Goal: Communication & Community: Connect with others

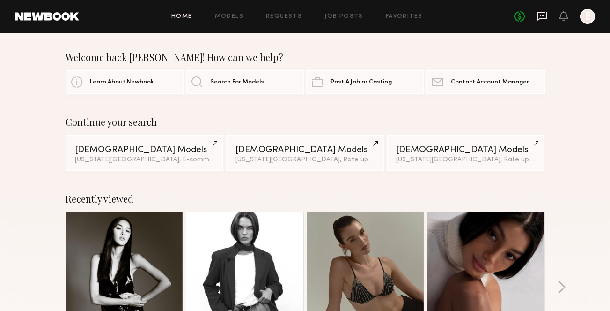
click at [539, 16] on icon at bounding box center [542, 16] width 10 height 10
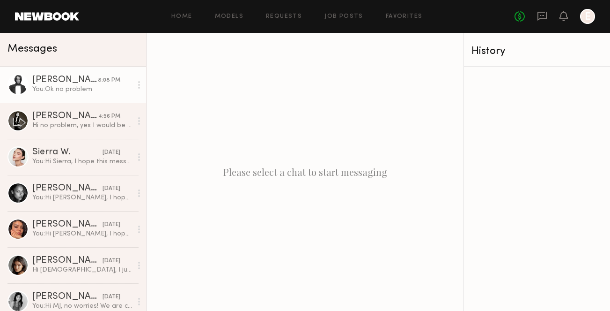
click at [68, 84] on div "Delaney P." at bounding box center [65, 79] width 66 height 9
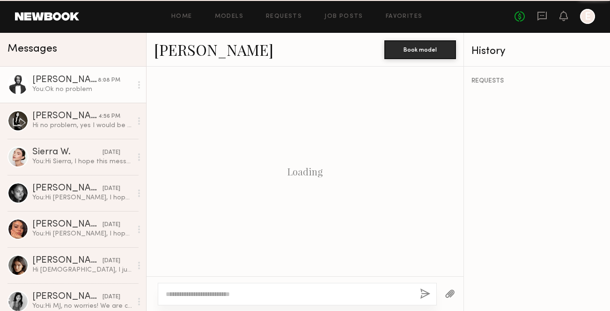
scroll to position [1082, 0]
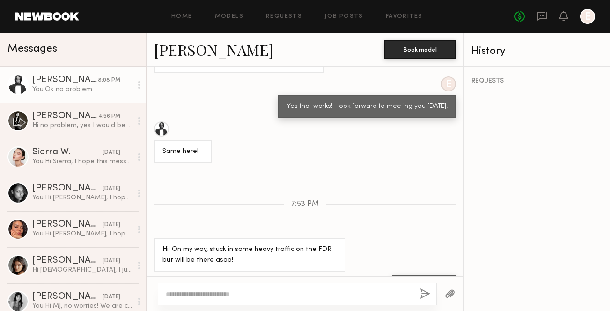
click at [78, 87] on div "You: Ok no problem" at bounding box center [82, 89] width 100 height 9
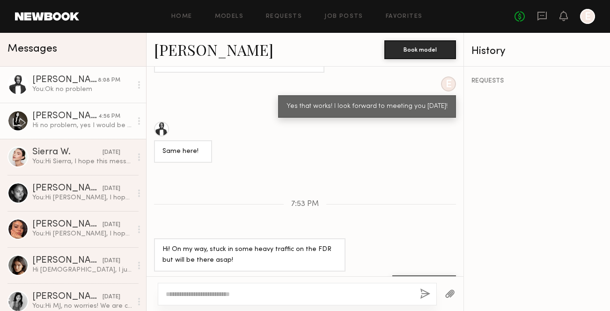
click at [77, 116] on div "Kaili B." at bounding box center [65, 115] width 66 height 9
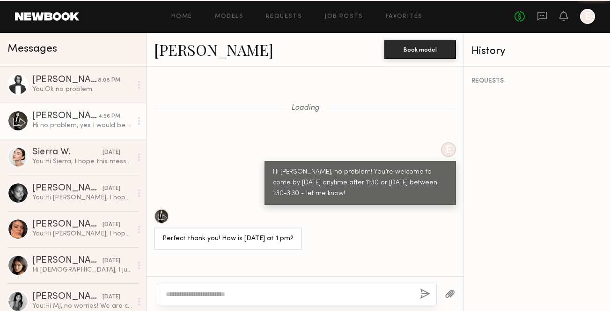
scroll to position [728, 0]
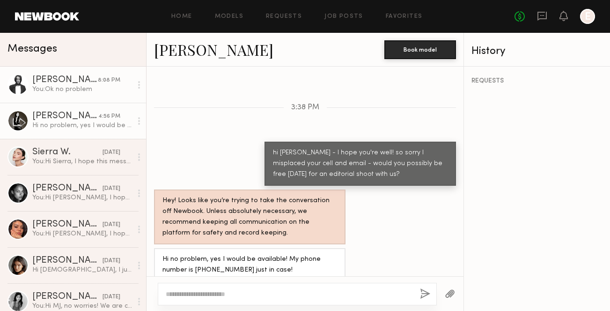
click at [77, 79] on div "Delaney P." at bounding box center [65, 79] width 66 height 9
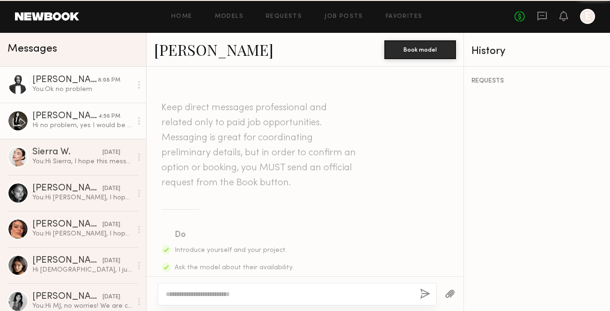
scroll to position [1082, 0]
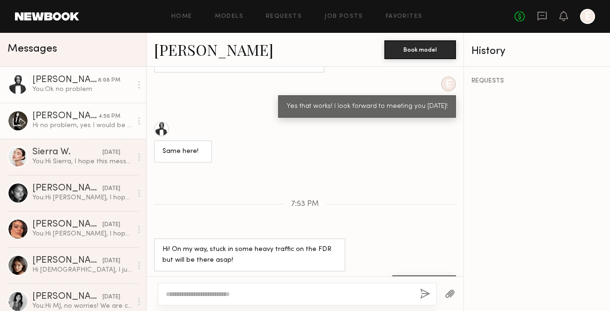
click at [80, 111] on link "Kaili B. 4:56 PM Hi no problem, yes I would be available! My phone number is +1…" at bounding box center [73, 121] width 146 height 36
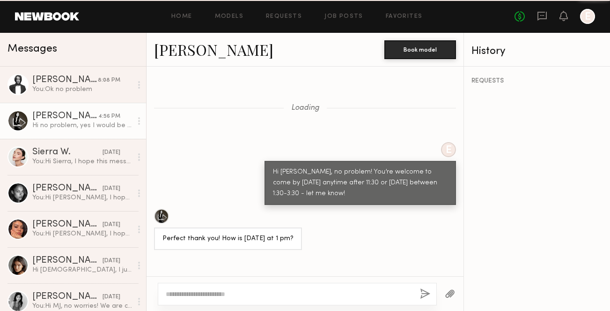
scroll to position [728, 0]
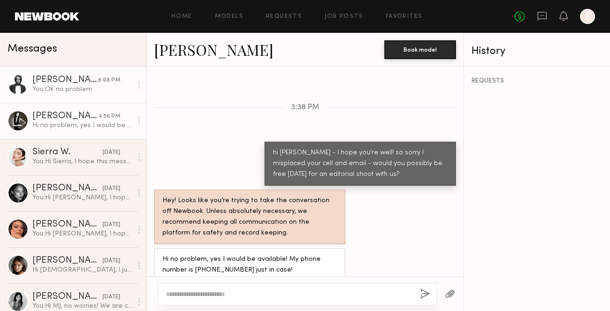
click at [84, 91] on div "You: Ok no problem" at bounding box center [82, 89] width 100 height 9
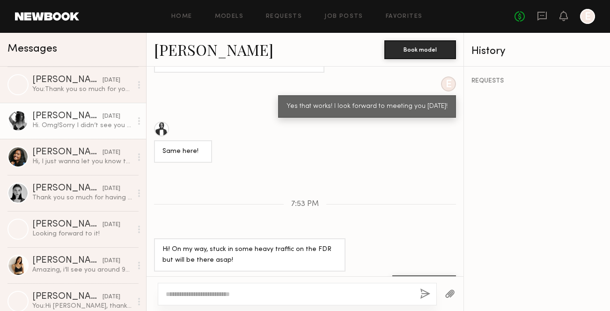
scroll to position [658, 0]
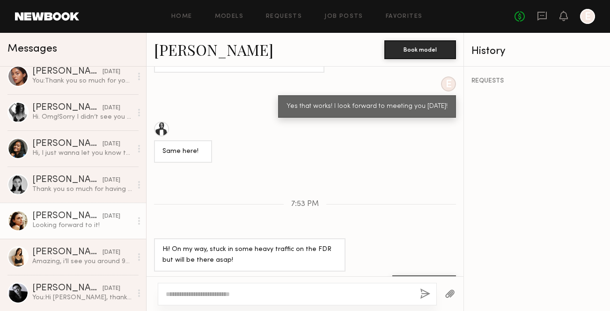
click at [75, 206] on link "Celine A. 06/10/2025 Looking forward to it!" at bounding box center [73, 220] width 146 height 36
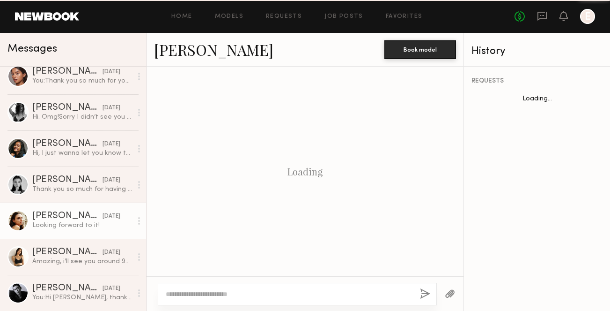
scroll to position [961, 0]
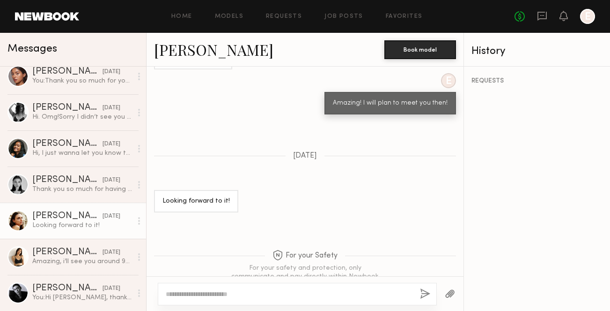
click at [191, 48] on link "Celine A." at bounding box center [213, 49] width 119 height 20
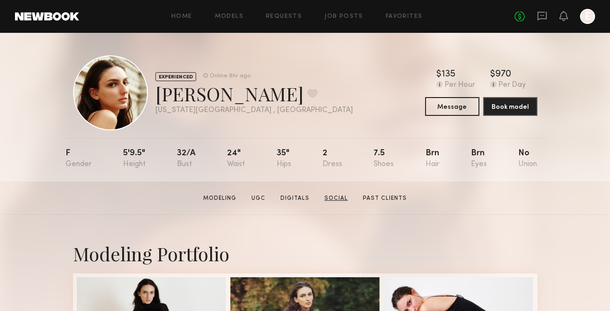
click at [336, 198] on link "Social" at bounding box center [336, 198] width 31 height 8
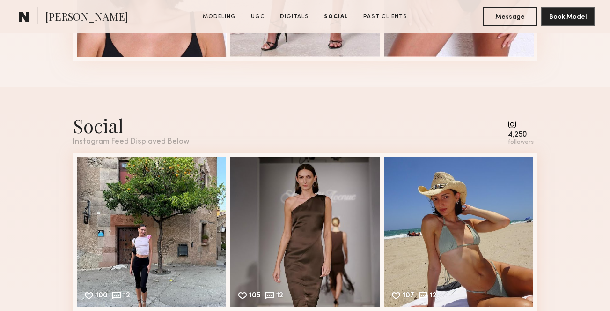
scroll to position [1520, 0]
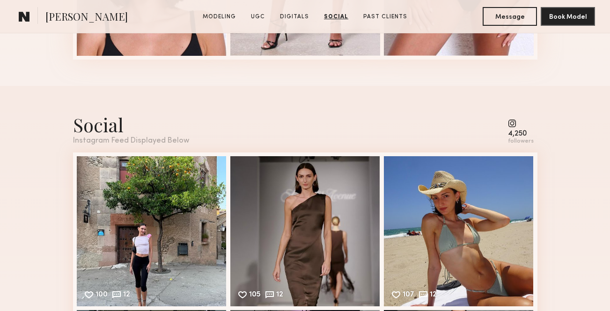
click at [102, 125] on div "Social" at bounding box center [131, 124] width 116 height 25
click at [515, 123] on common-icon at bounding box center [521, 123] width 26 height 8
click at [516, 137] on div "4,250 followers" at bounding box center [521, 132] width 26 height 26
click at [518, 138] on div "followers" at bounding box center [521, 141] width 26 height 7
click at [120, 138] on div "Instagram Feed Displayed Below" at bounding box center [131, 141] width 116 height 8
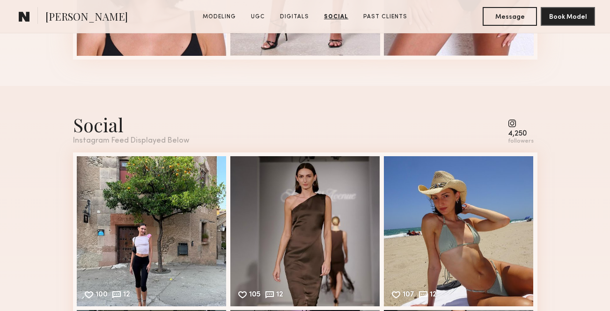
click at [140, 138] on div "Instagram Feed Displayed Below" at bounding box center [131, 141] width 116 height 8
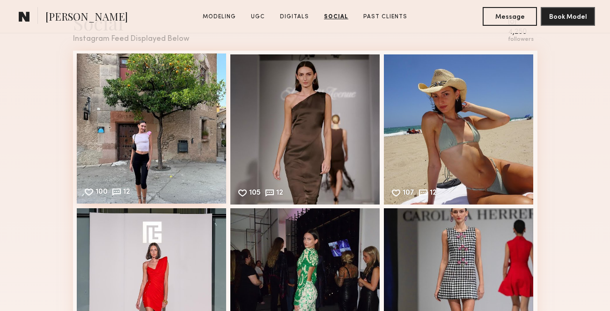
scroll to position [1637, 0]
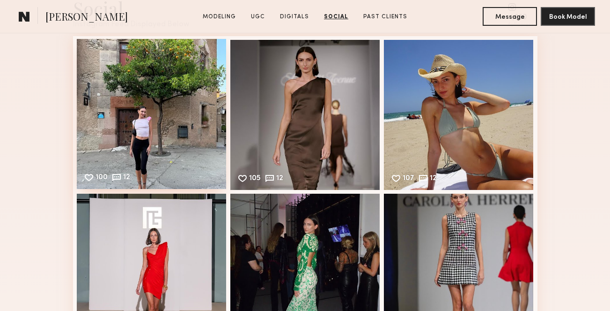
click at [140, 139] on div "100 12 Likes & comments displayed to show model’s engagement" at bounding box center [152, 114] width 150 height 150
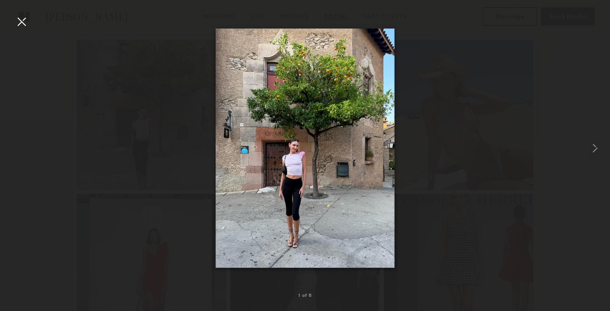
click at [21, 22] on div at bounding box center [21, 21] width 15 height 15
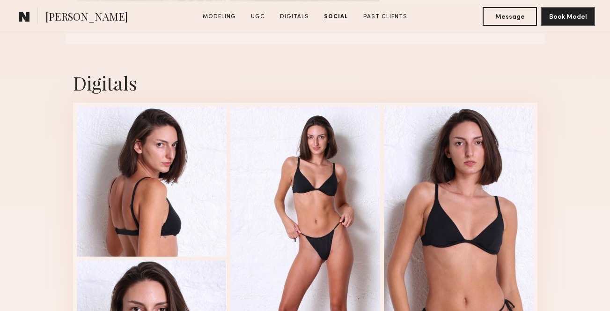
scroll to position [861, 0]
